Goal: Information Seeking & Learning: Learn about a topic

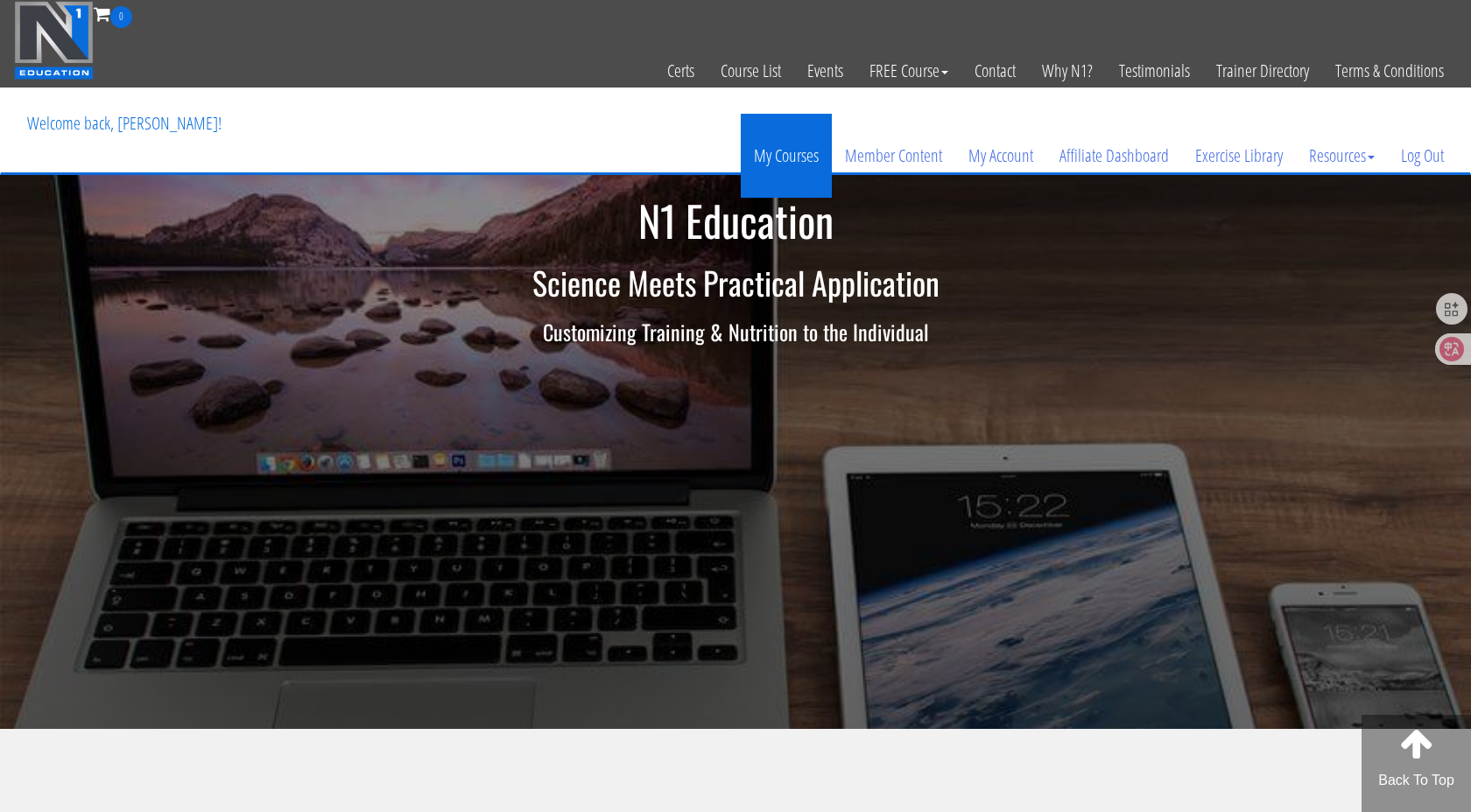
click at [776, 164] on link "My Courses" at bounding box center [786, 155] width 91 height 84
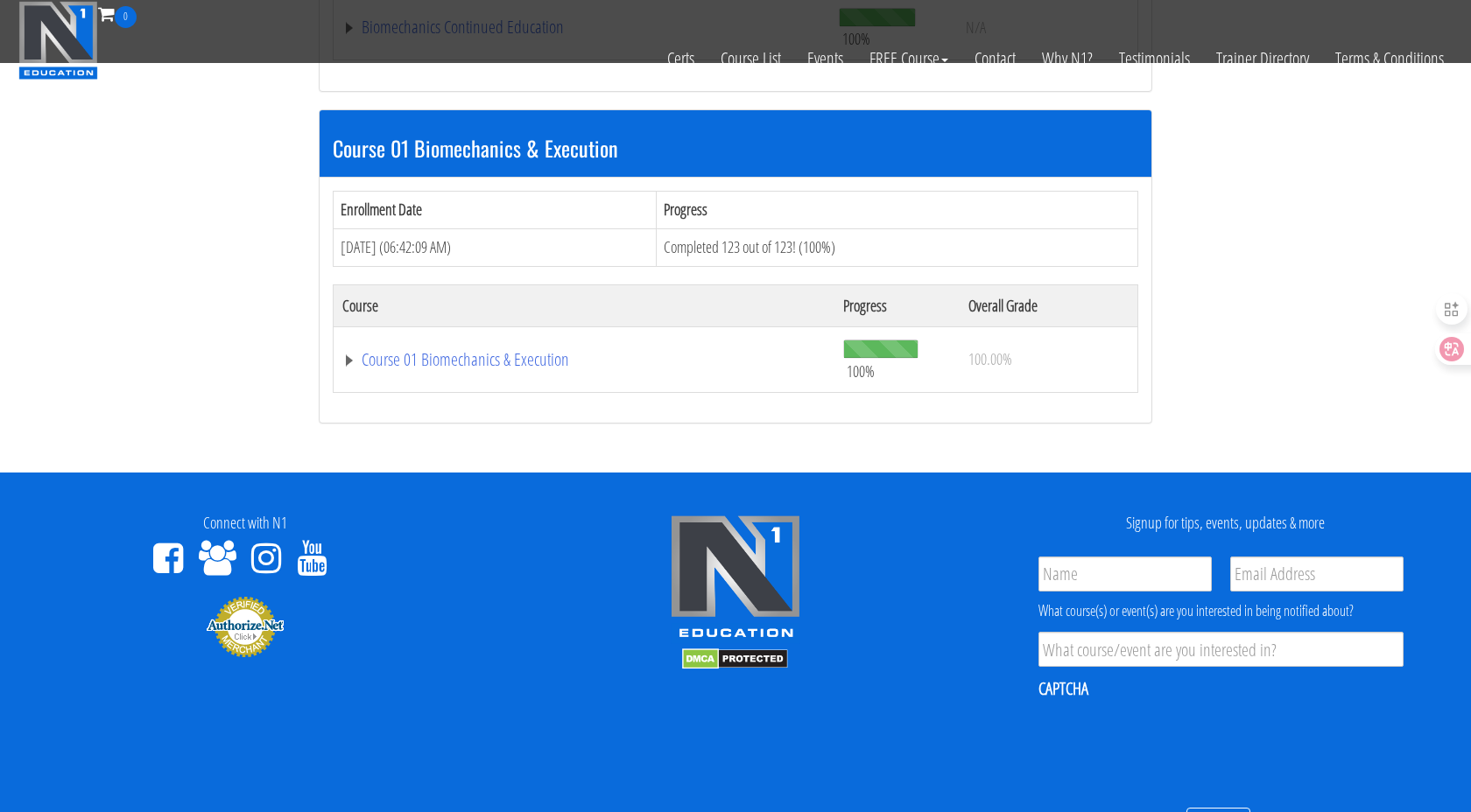
scroll to position [537, 0]
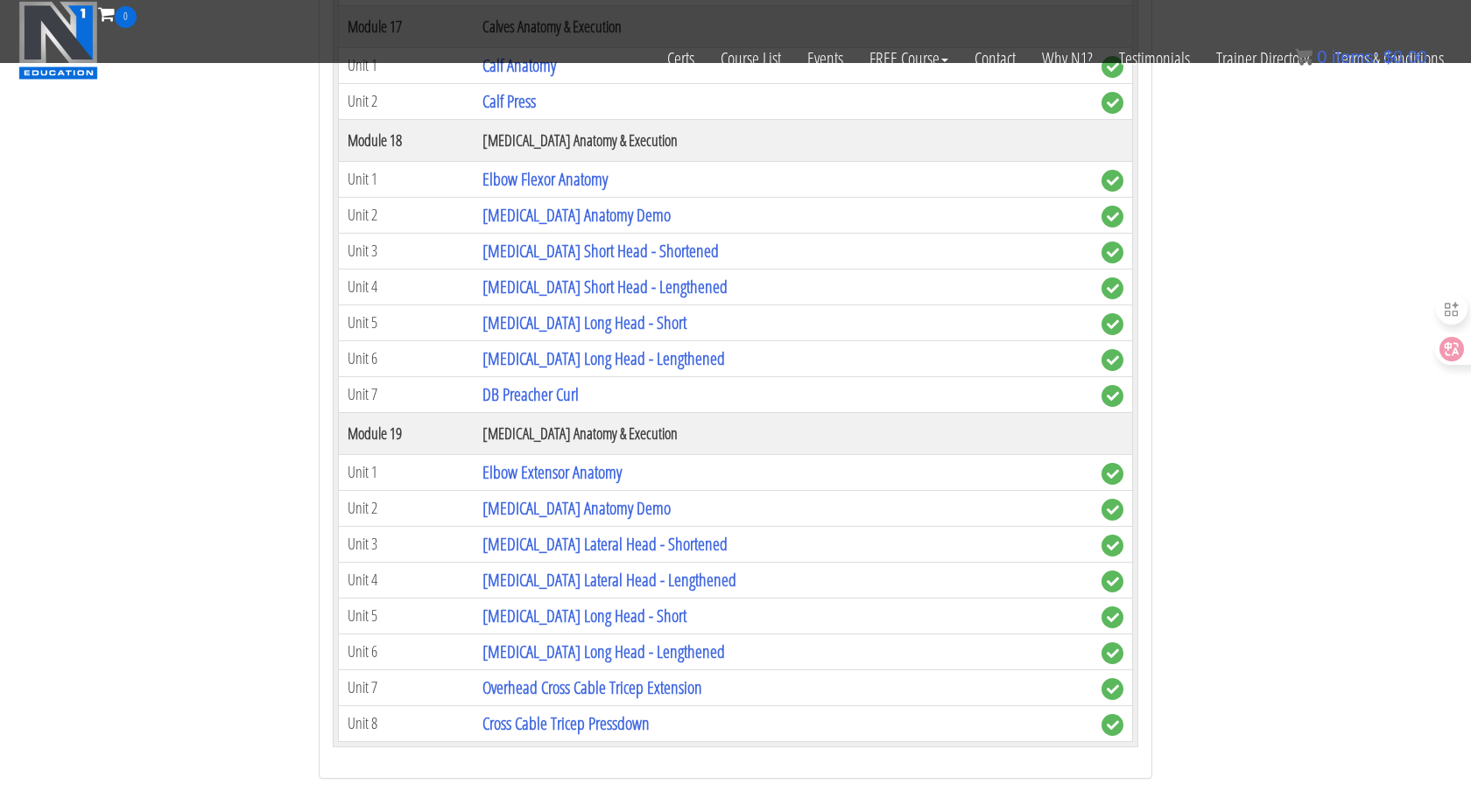
scroll to position [5349, 0]
click at [606, 470] on link "Elbow Extensor Anatomy" at bounding box center [552, 474] width 139 height 24
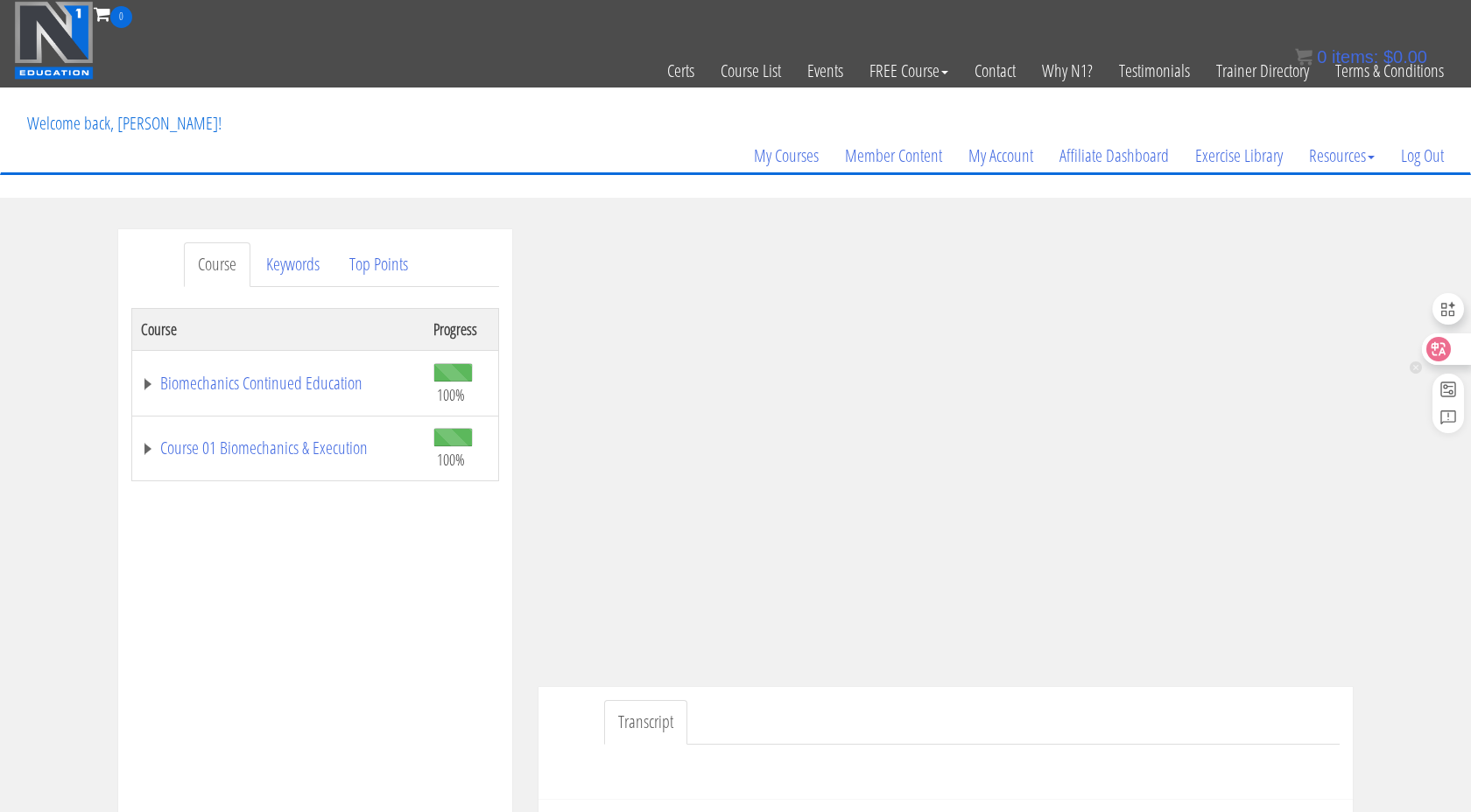
click at [1435, 346] on icon at bounding box center [1439, 349] width 15 height 14
